Goal: Check status: Check status

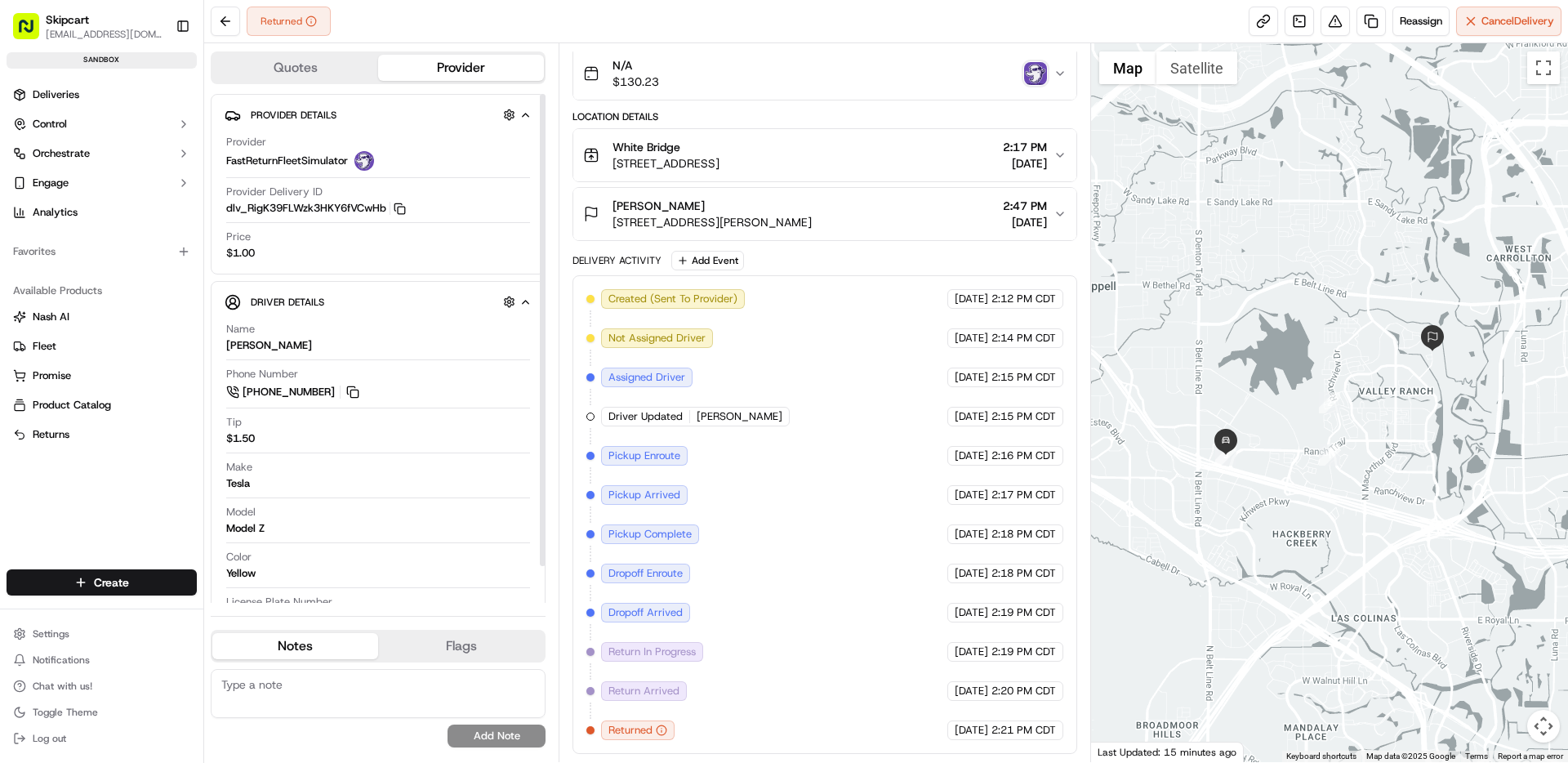
click at [465, 60] on button "Provider" at bounding box center [461, 68] width 165 height 26
click at [459, 69] on button "Provider" at bounding box center [461, 68] width 165 height 26
click at [301, 70] on button "Quotes" at bounding box center [295, 68] width 165 height 26
click at [438, 76] on button "Provider" at bounding box center [461, 68] width 165 height 26
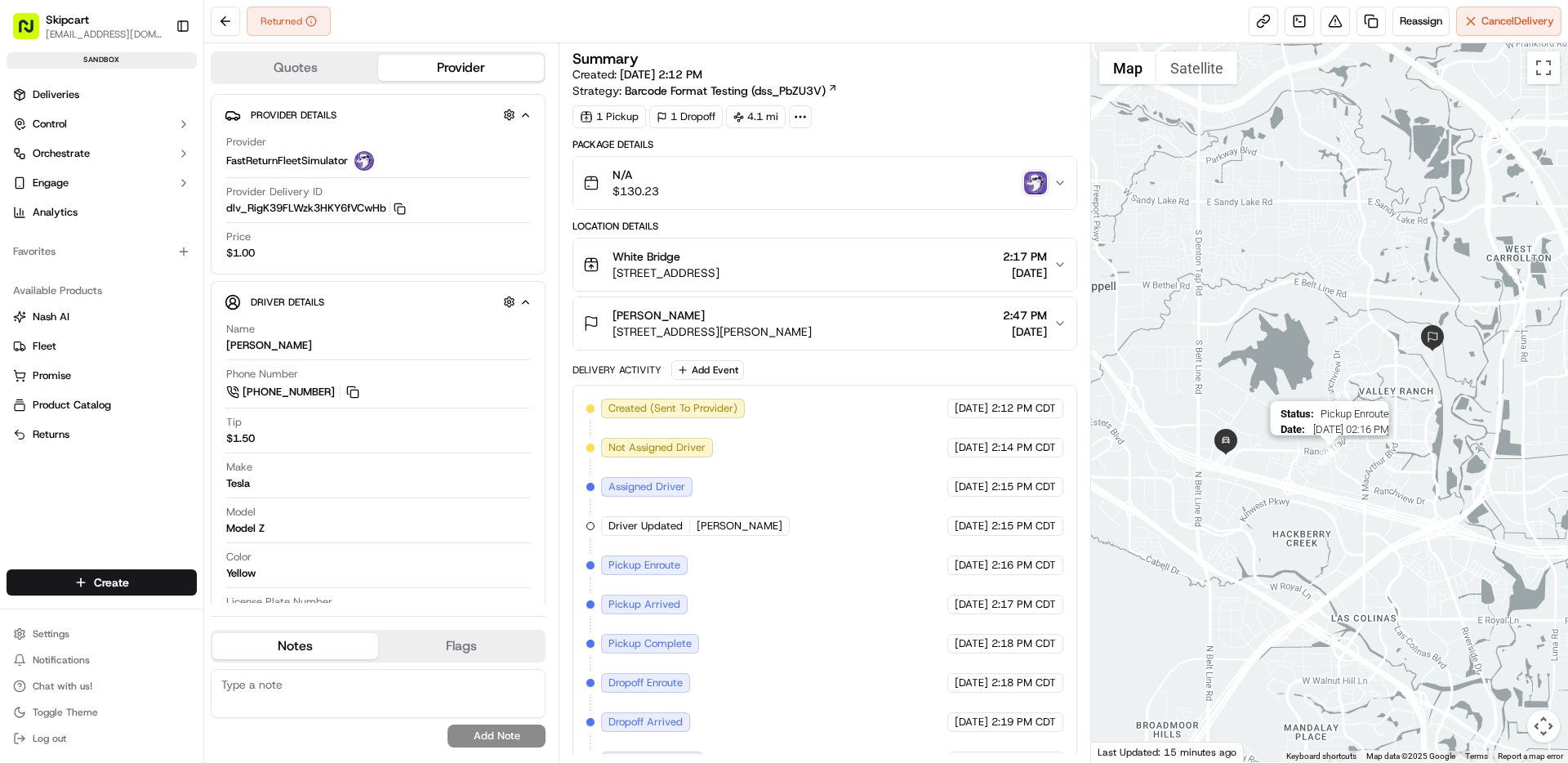
click at [1329, 457] on img "1" at bounding box center [1330, 455] width 22 height 22
click at [1332, 413] on img "2" at bounding box center [1330, 403] width 22 height 22
click at [1331, 403] on img "2" at bounding box center [1330, 403] width 22 height 22
